Goal: Check status: Check status

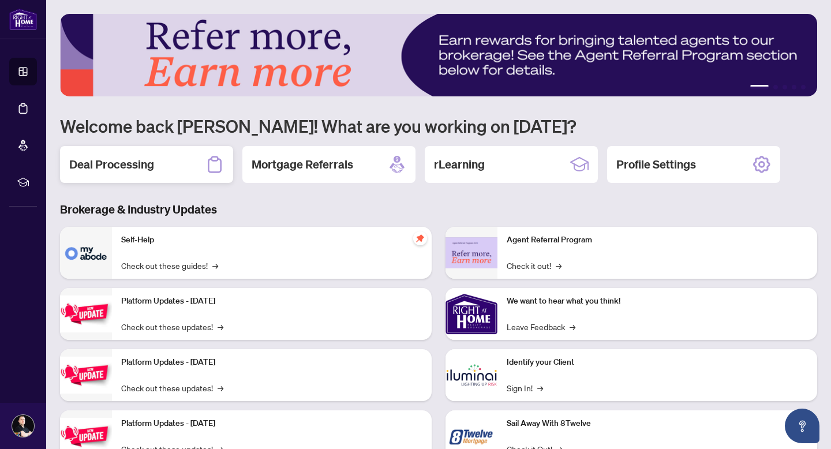
click at [198, 159] on div "Deal Processing" at bounding box center [146, 164] width 173 height 37
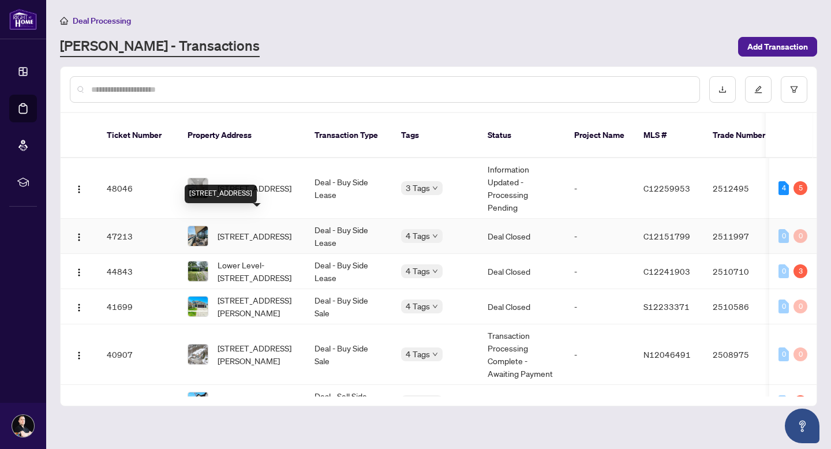
scroll to position [16, 0]
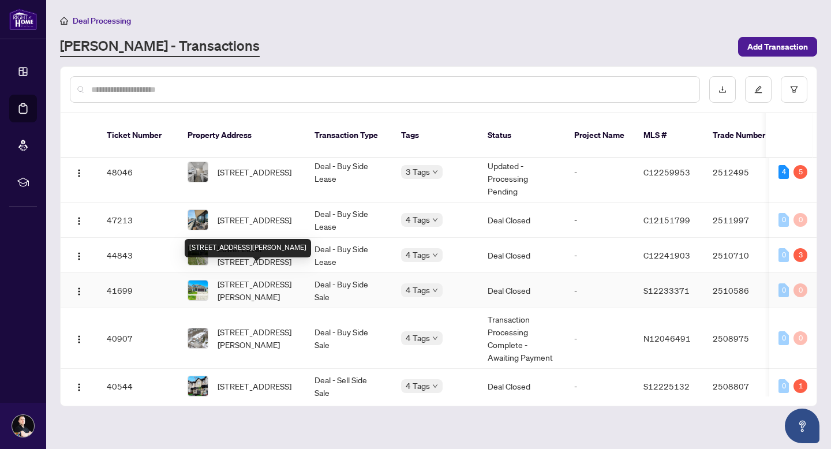
click at [262, 277] on span "[STREET_ADDRESS][PERSON_NAME]" at bounding box center [256, 289] width 78 height 25
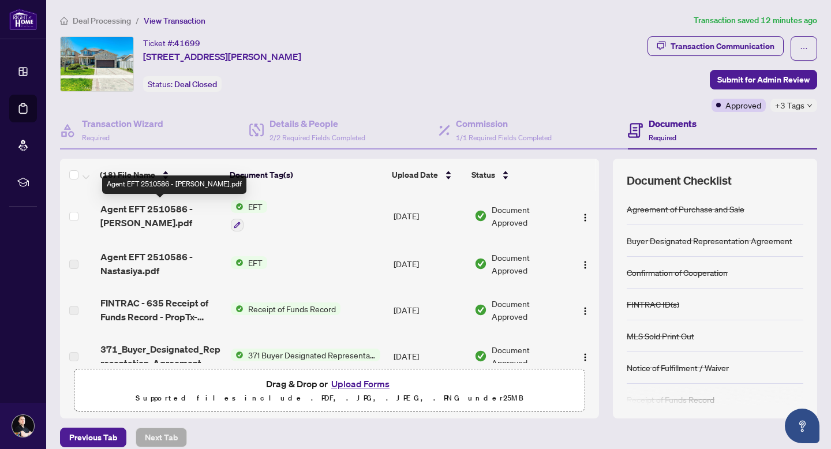
click at [138, 211] on span "Agent EFT 2510586 - Anthony.pdf" at bounding box center [160, 216] width 121 height 28
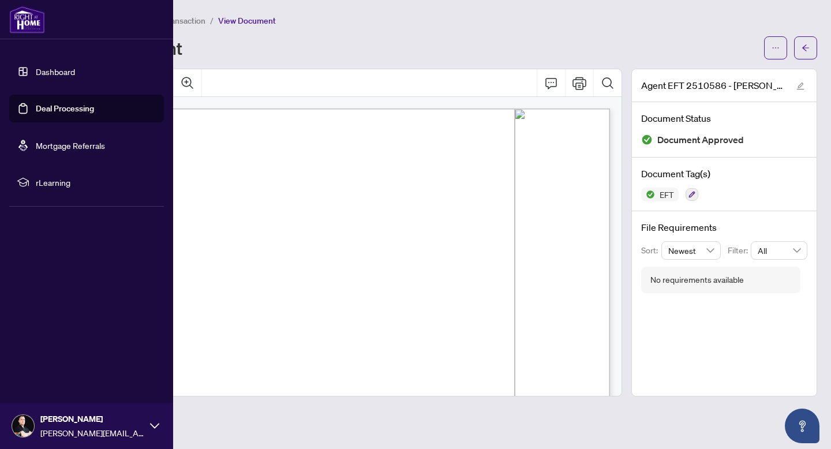
click at [12, 16] on img at bounding box center [27, 20] width 36 height 28
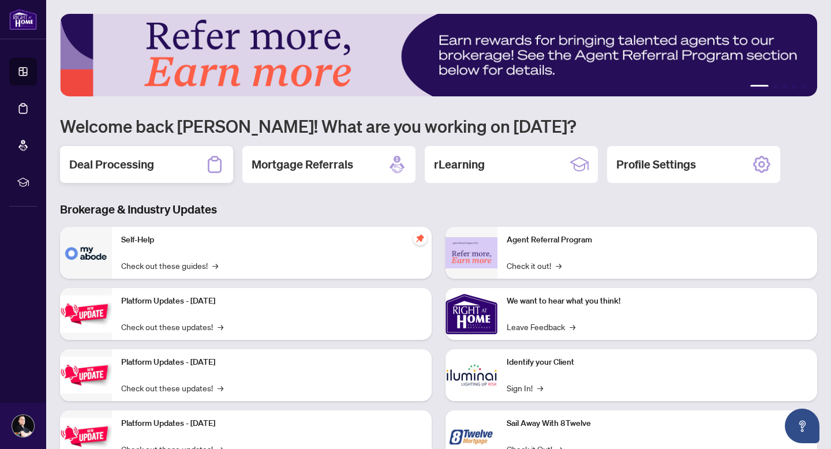
click at [148, 165] on h2 "Deal Processing" at bounding box center [111, 164] width 85 height 16
